Goal: Task Accomplishment & Management: Manage account settings

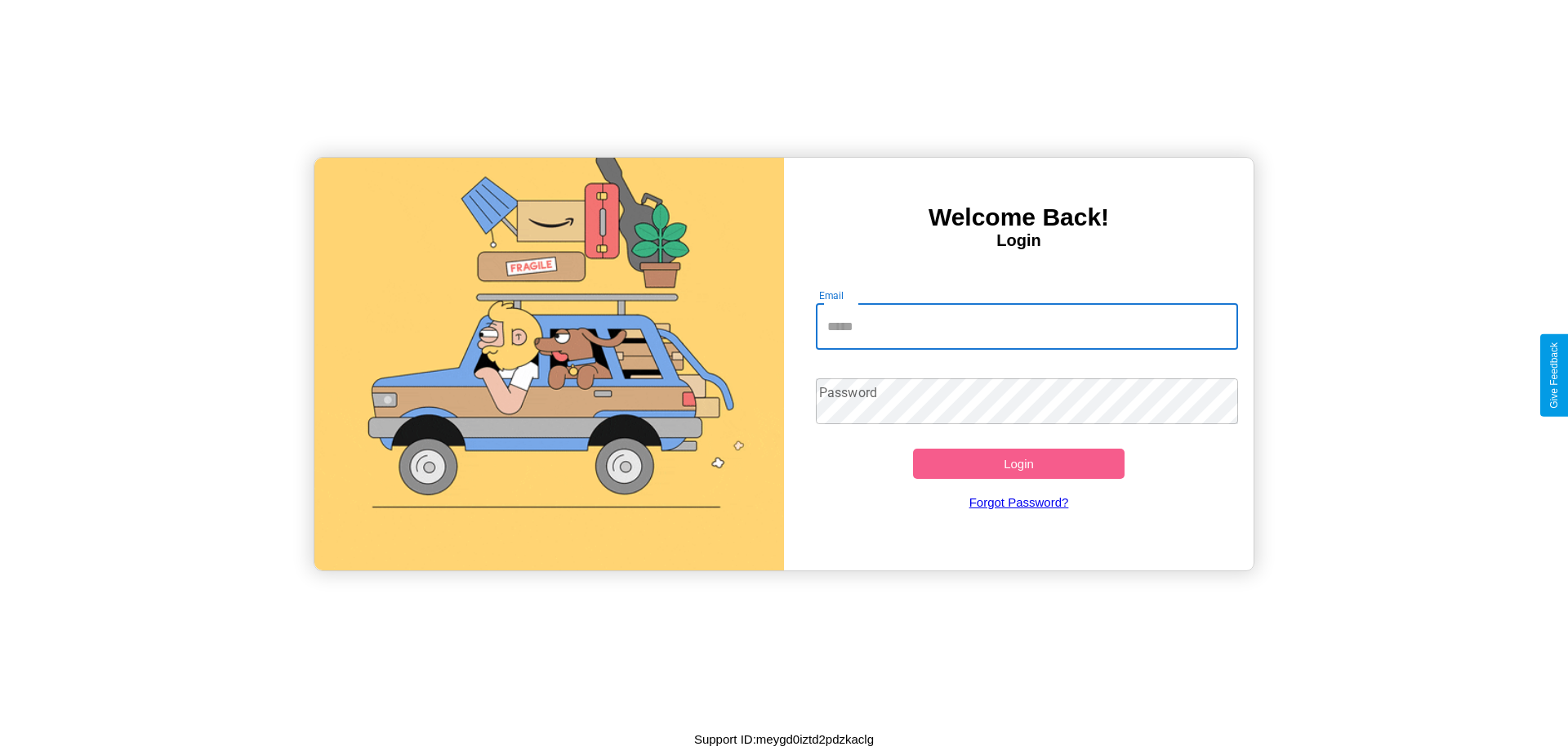
click at [1027, 326] on input "Email" at bounding box center [1028, 327] width 423 height 46
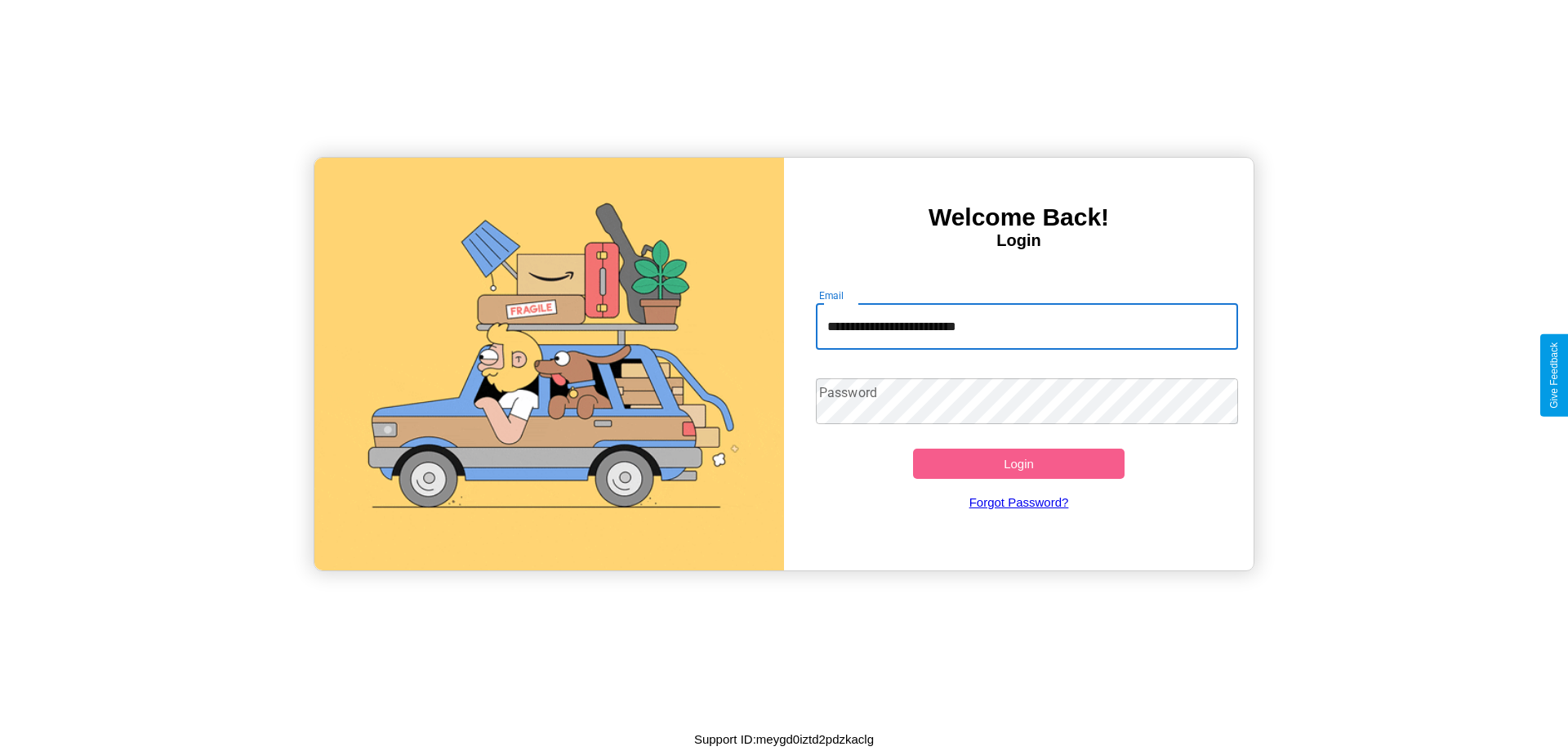
type input "**********"
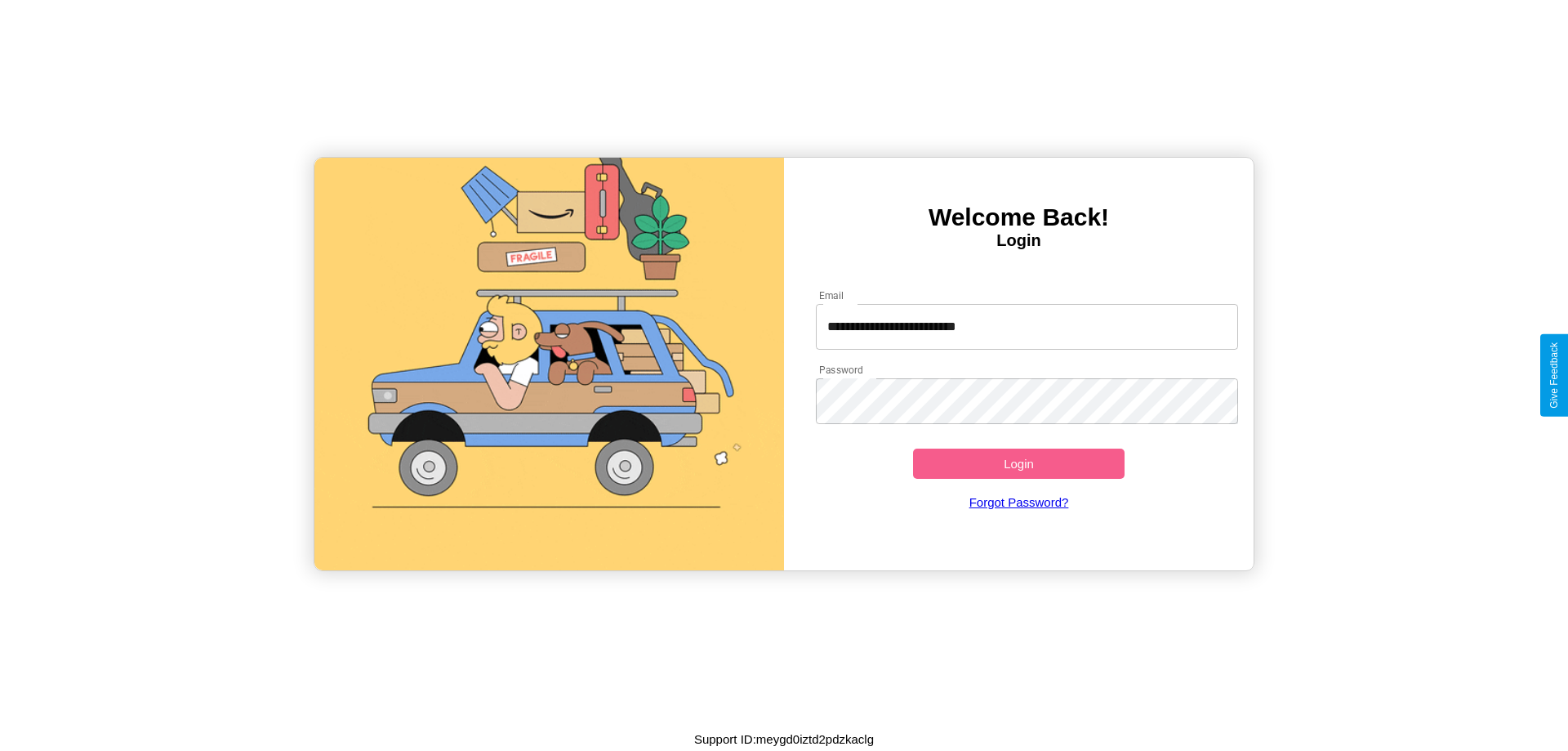
click at [1018, 464] on button "Login" at bounding box center [1018, 464] width 212 height 31
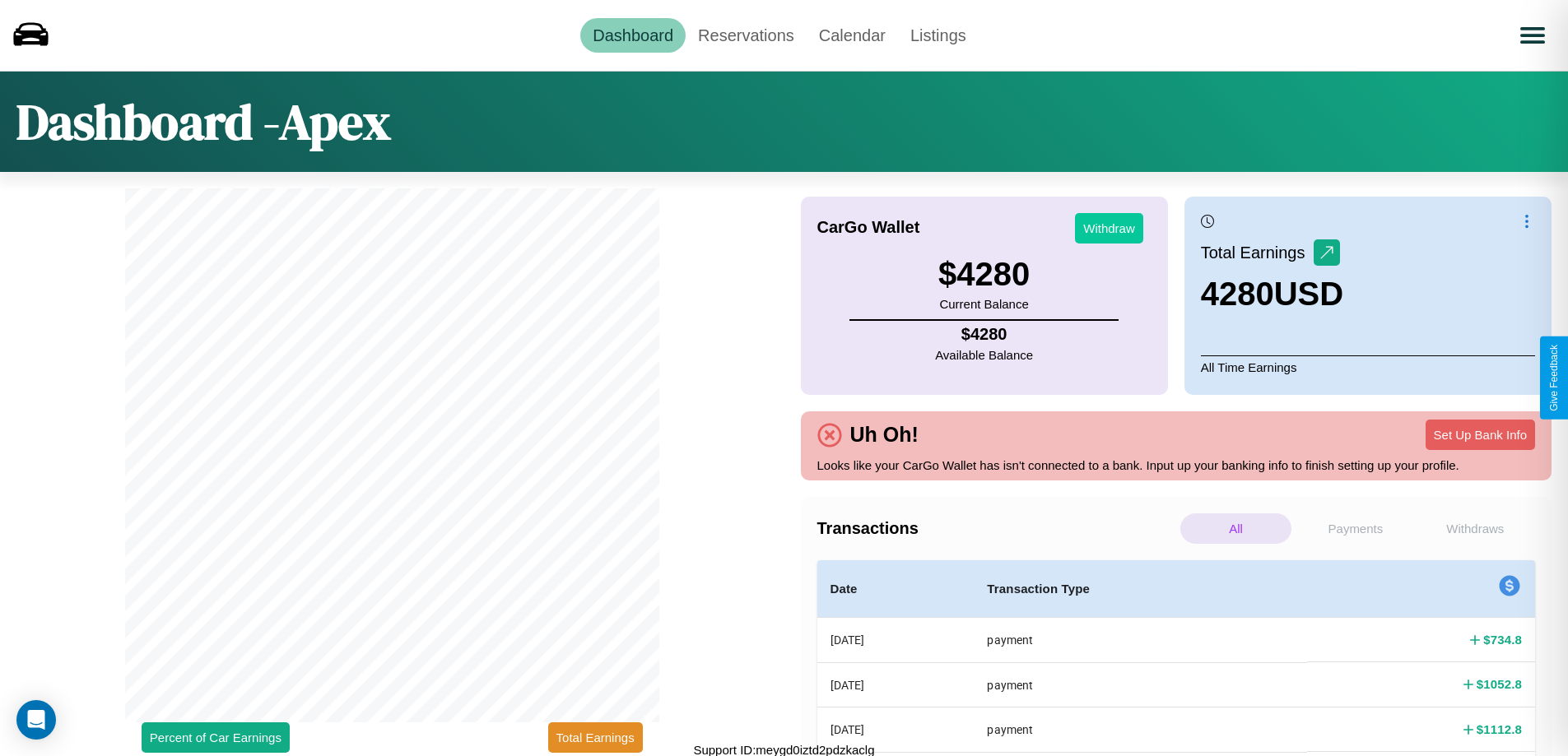
click at [1109, 228] on button "Withdraw" at bounding box center [1109, 229] width 69 height 31
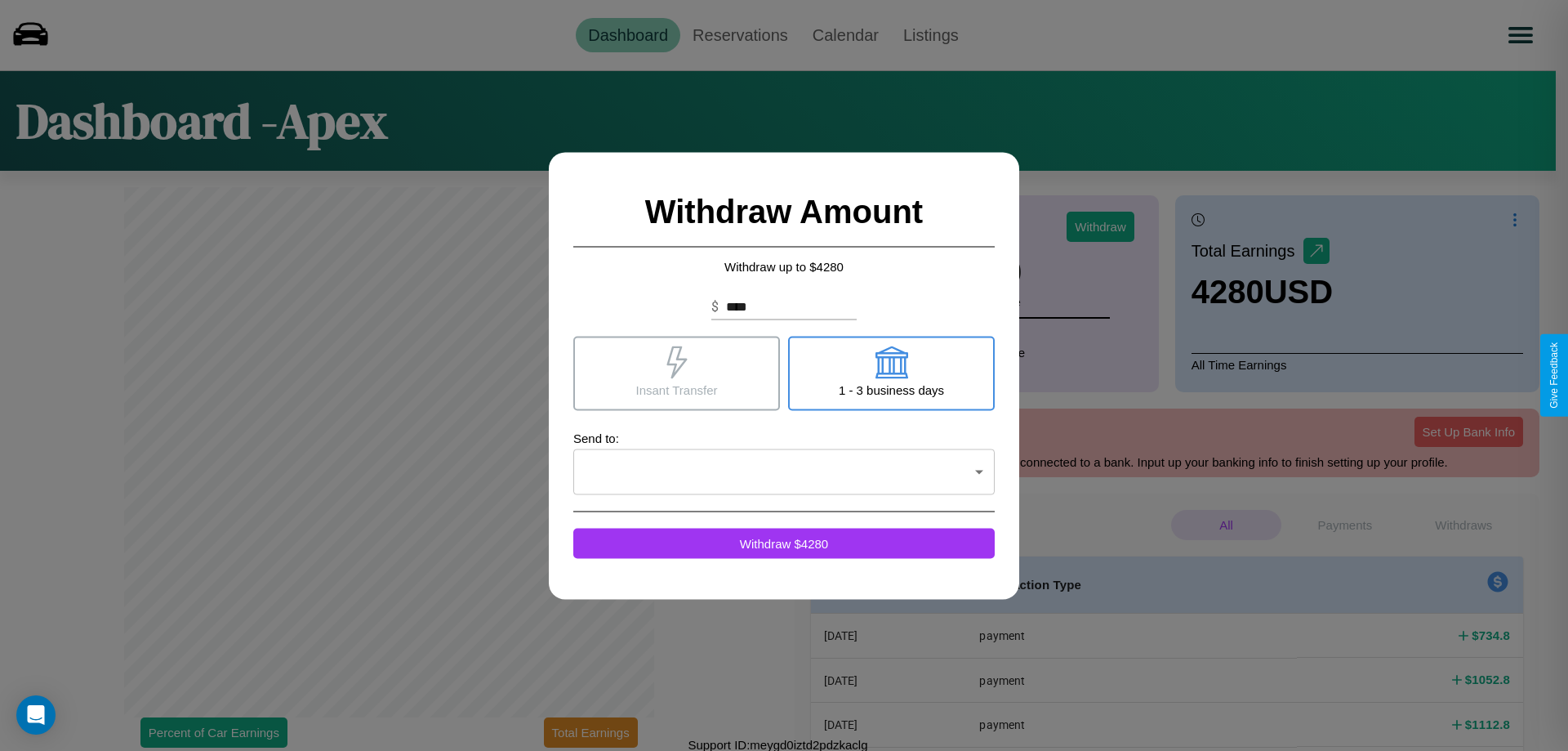
click at [891, 373] on icon at bounding box center [891, 362] width 33 height 33
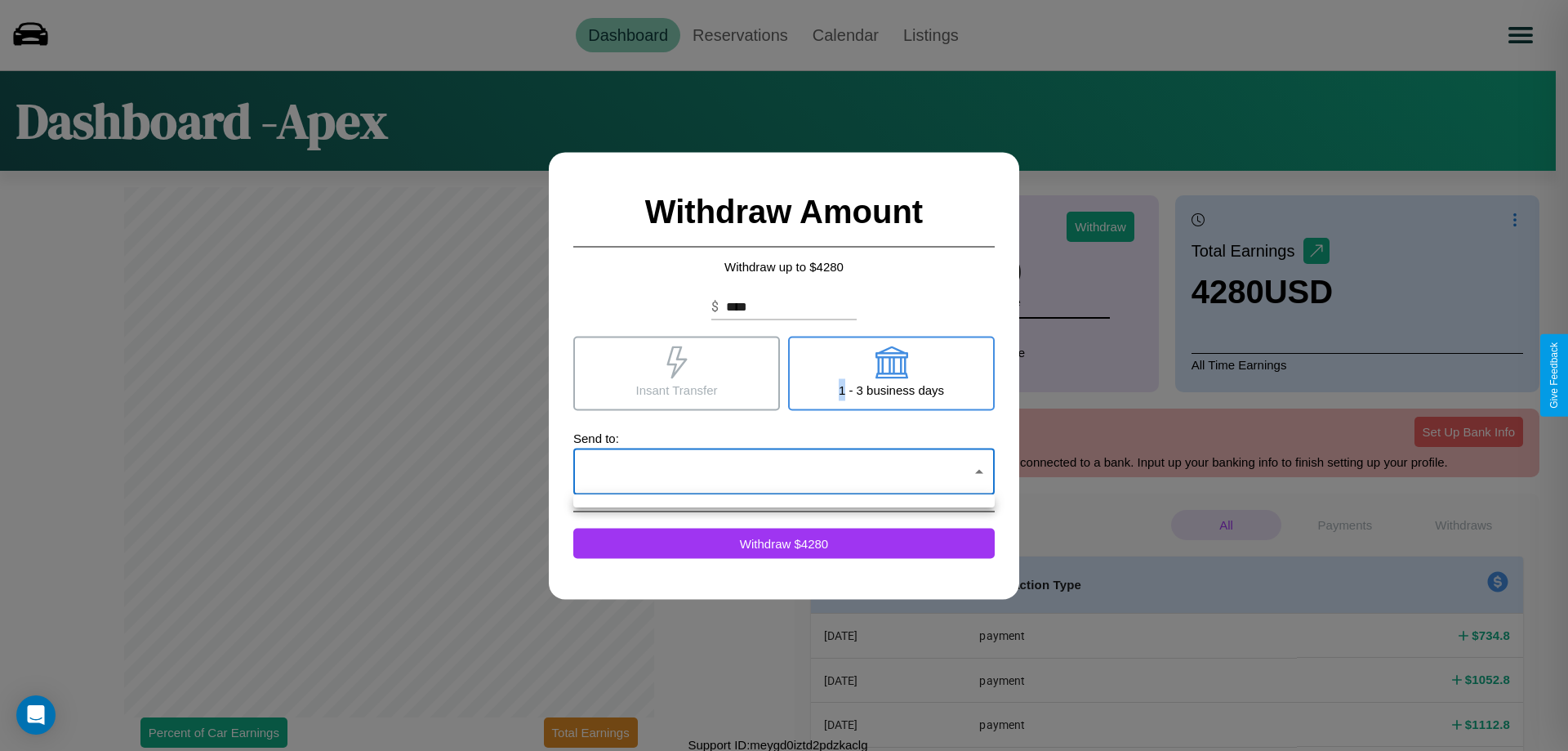
click at [784, 471] on div at bounding box center [784, 376] width 1568 height 751
